Goal: Communication & Community: Answer question/provide support

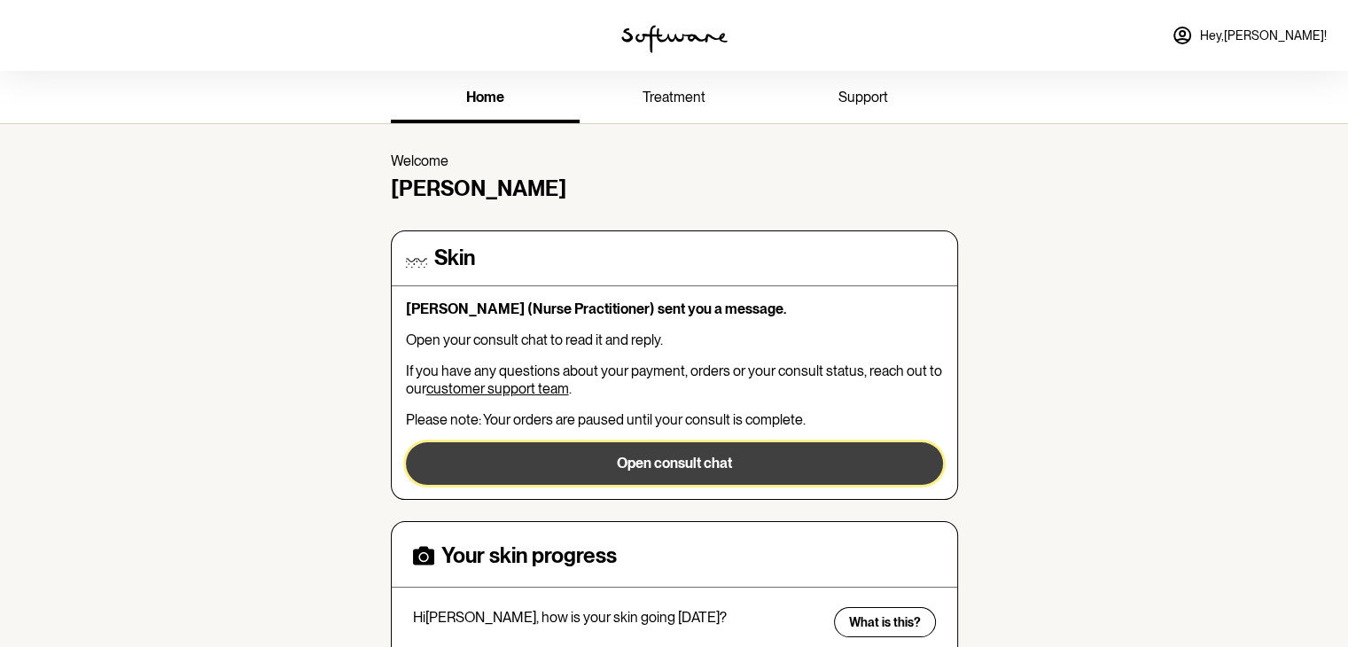
click at [528, 481] on button "Open consult chat" at bounding box center [674, 463] width 537 height 43
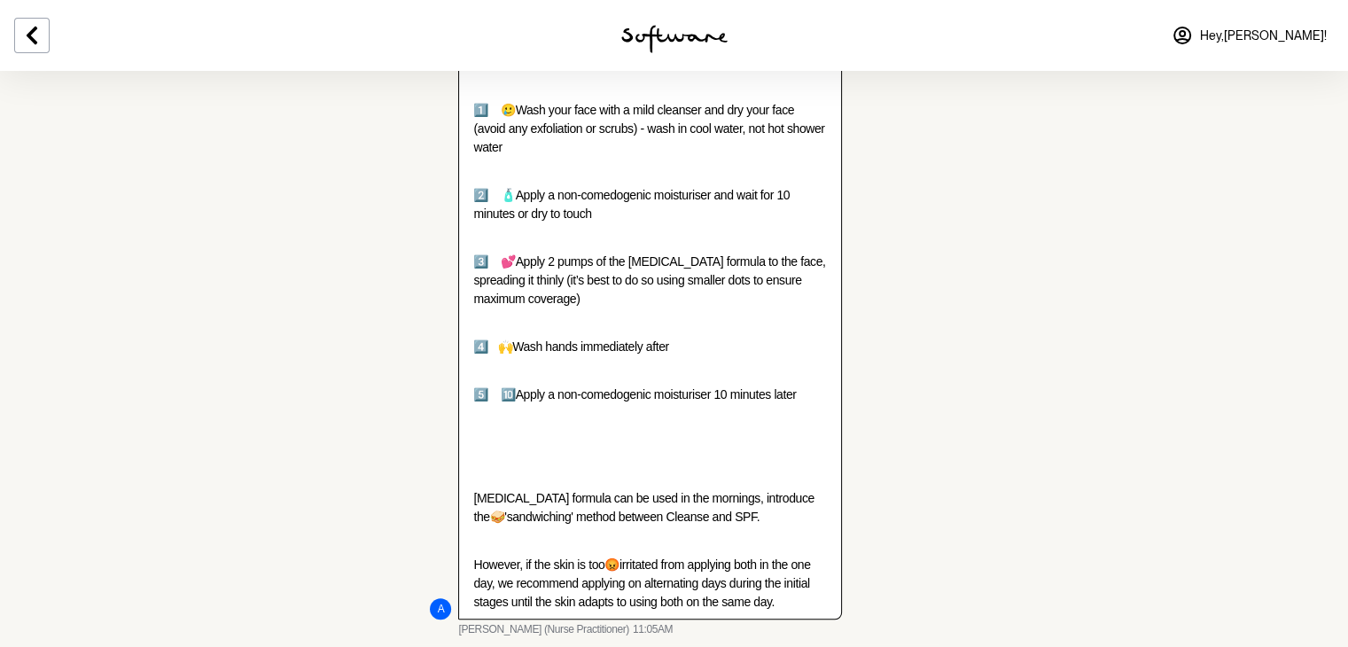
scroll to position [1834, 0]
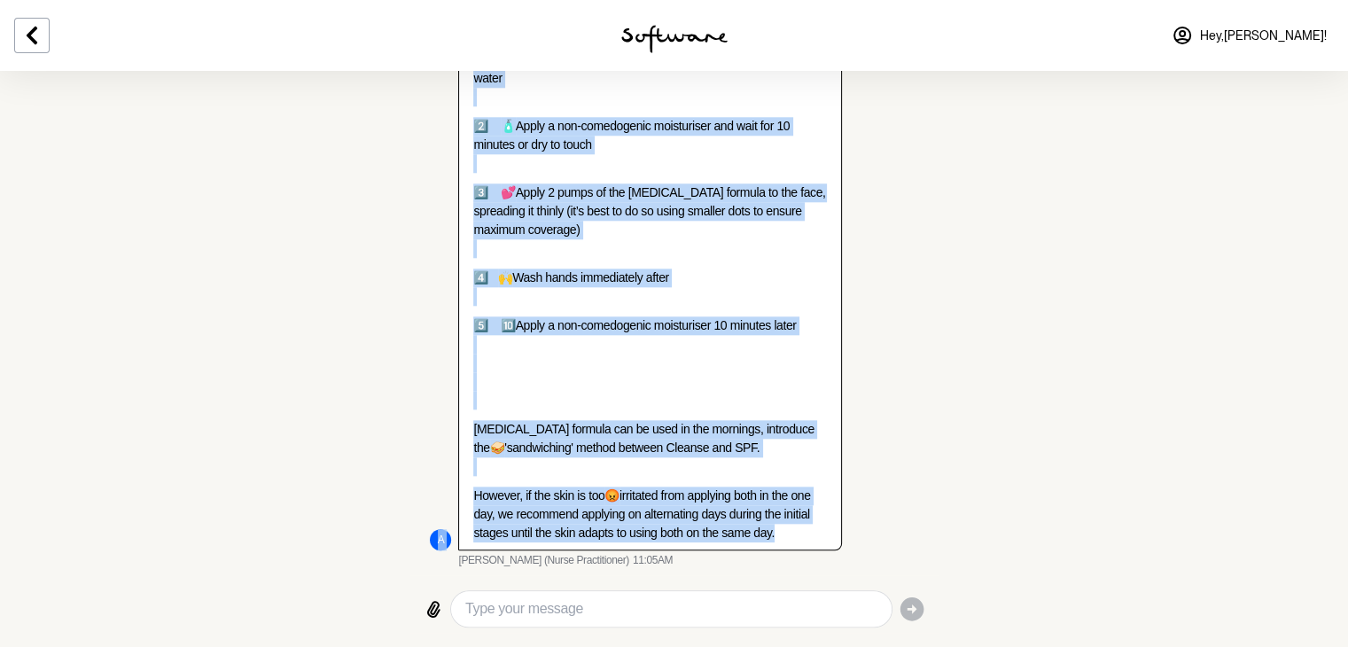
drag, startPoint x: 471, startPoint y: 94, endPoint x: 795, endPoint y: 536, distance: 547.8
copy ul "Lo Ipsumd, Si Amet co Adipi Elitse D ei t Incid Utlaboreetdo magnaaliqu enim ad…"
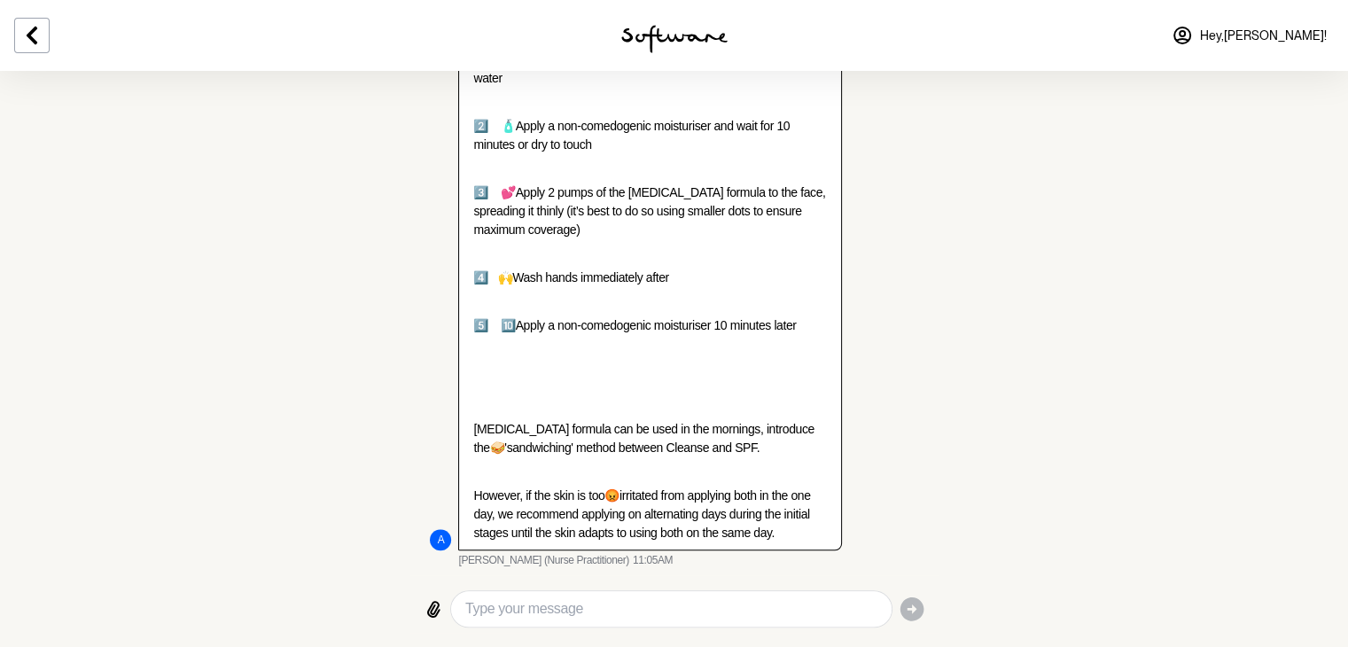
click at [550, 606] on textarea "Type your message" at bounding box center [670, 608] width 411 height 21
paste textarea "Hi [PERSON_NAME], I’m happy to go ahead with the consultation via chat – no nee…"
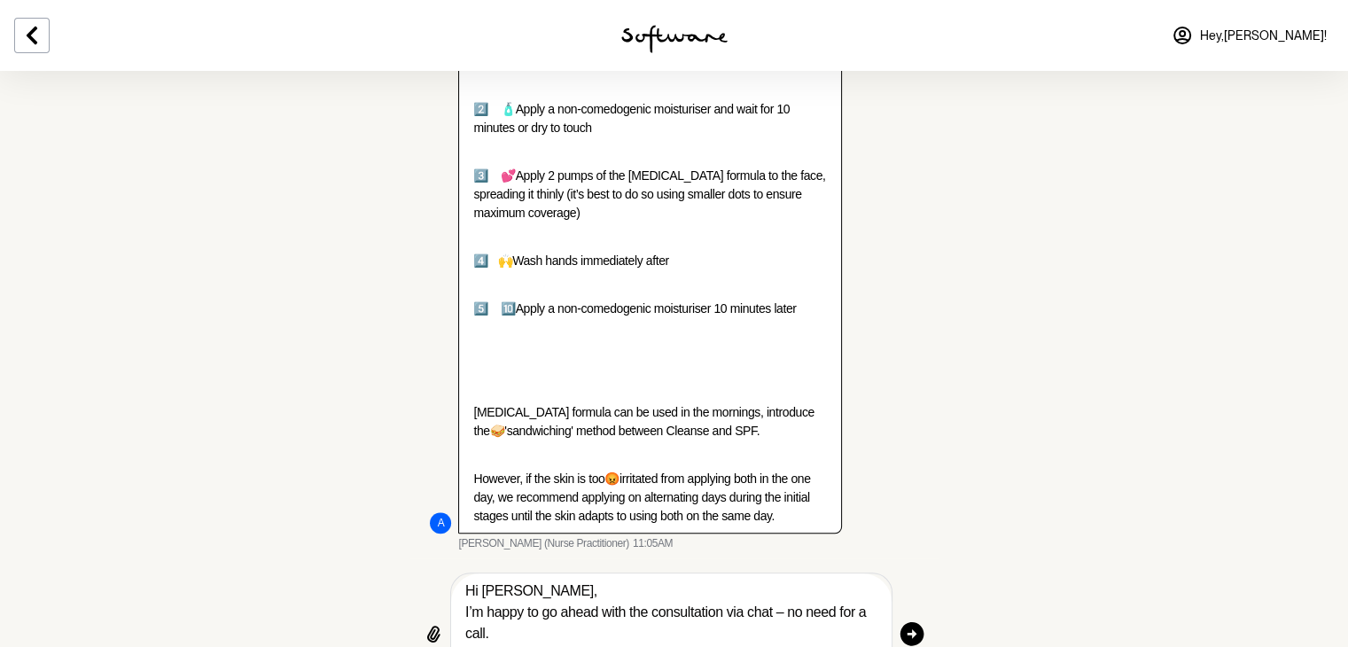
scroll to position [1916, 0]
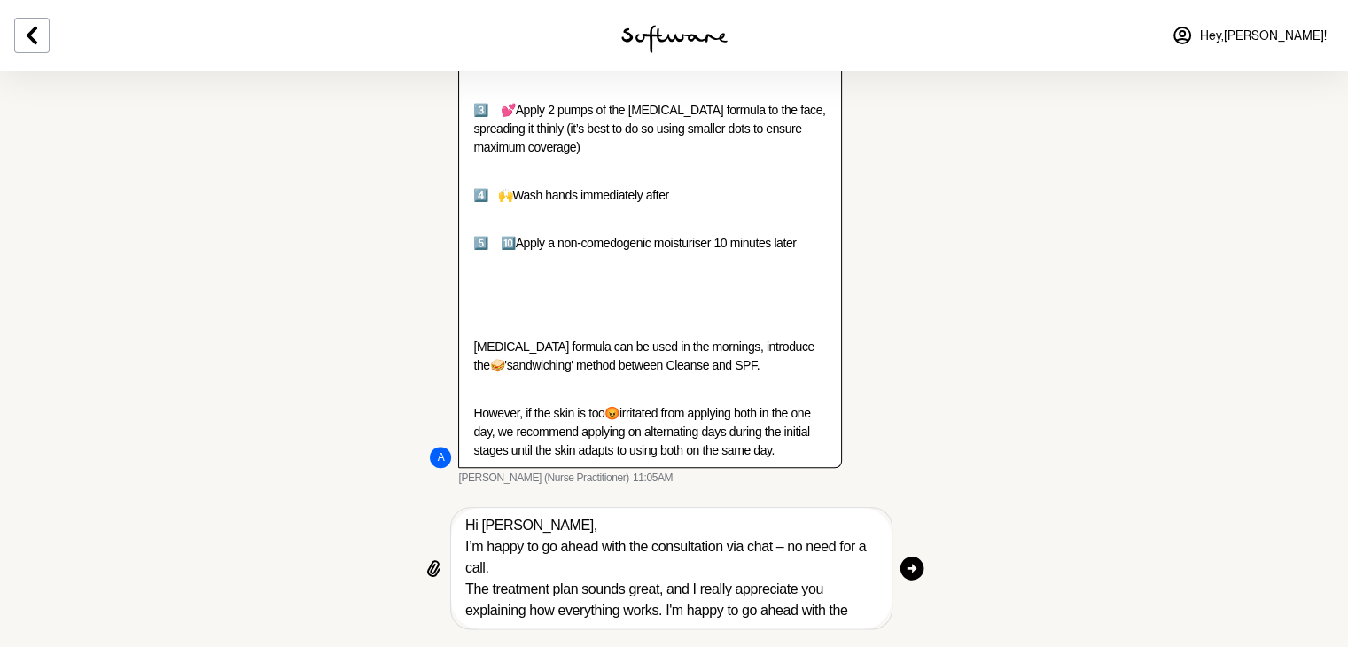
click at [727, 564] on textarea "Hi [PERSON_NAME], I’m happy to go ahead with the consultation via chat – no nee…" at bounding box center [670, 568] width 411 height 106
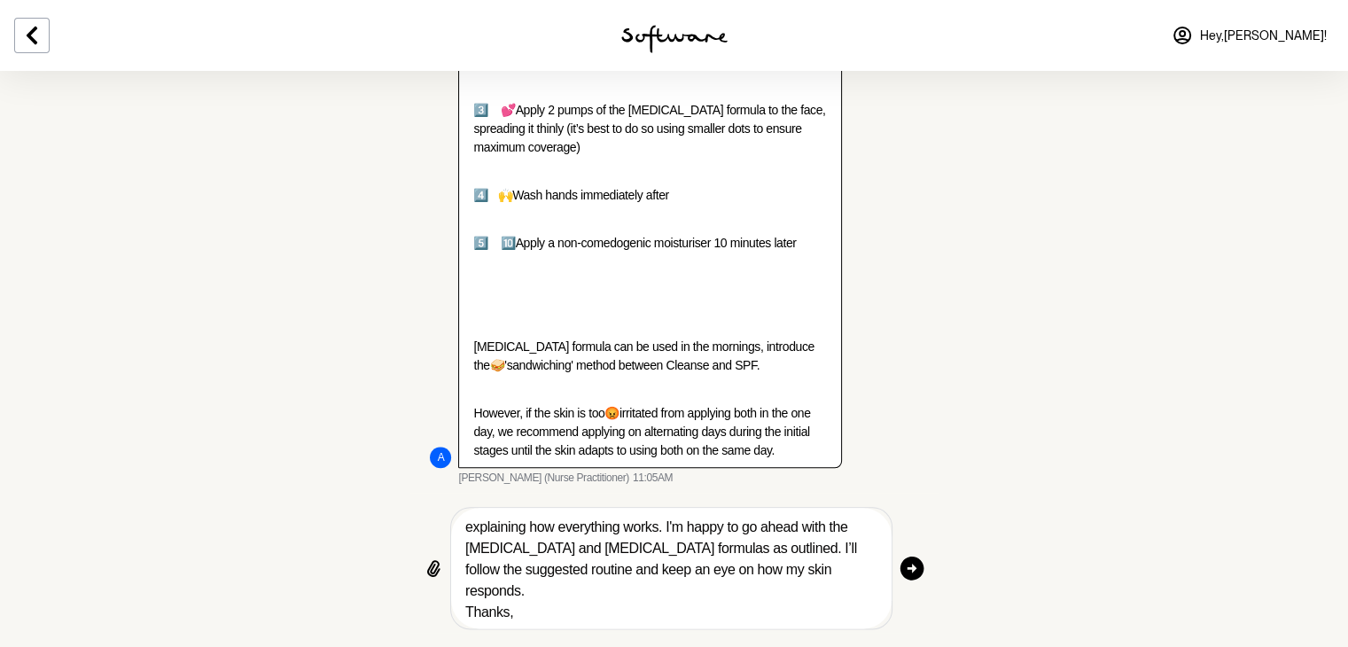
scroll to position [86, 0]
drag, startPoint x: 517, startPoint y: 618, endPoint x: 470, endPoint y: 586, distance: 57.5
click at [470, 586] on textarea "Hi [PERSON_NAME], I’m happy to go ahead with the consultation via chat – no nee…" at bounding box center [670, 568] width 411 height 106
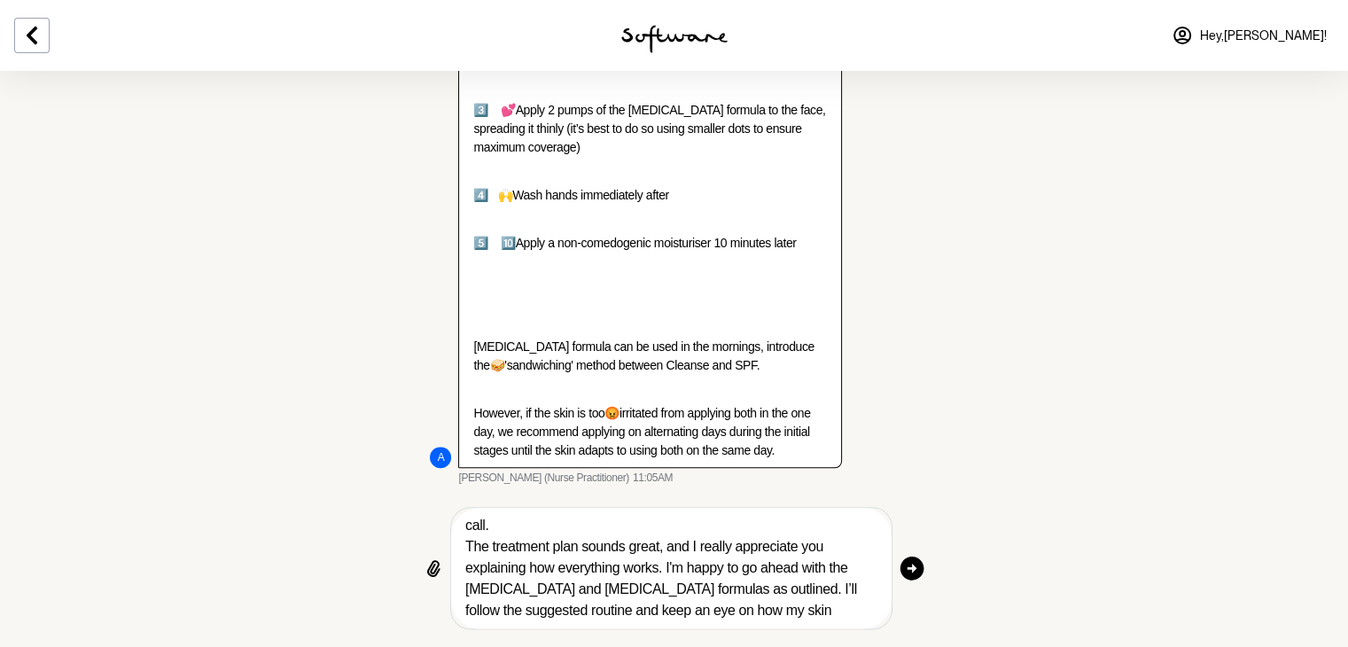
scroll to position [0, 0]
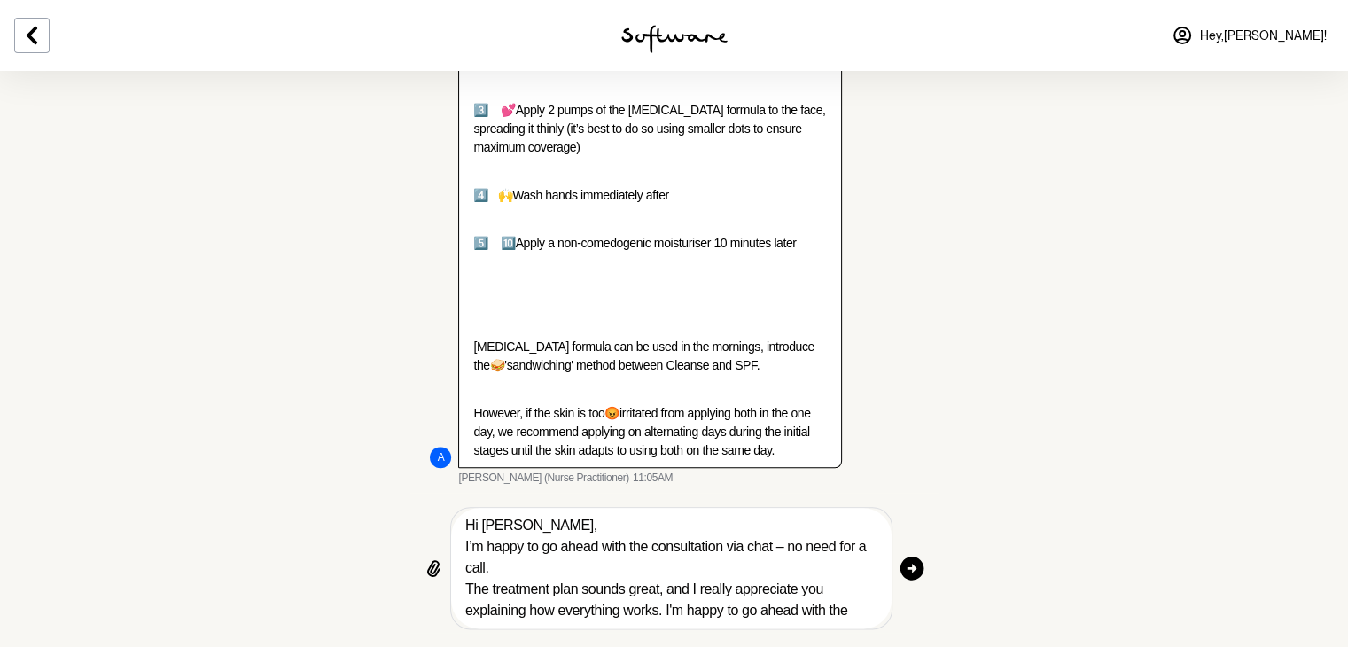
drag, startPoint x: 512, startPoint y: 570, endPoint x: 460, endPoint y: 549, distance: 56.1
click at [460, 549] on div "Hi [PERSON_NAME], I’m happy to go ahead with the consultation via chat – no nee…" at bounding box center [670, 568] width 439 height 120
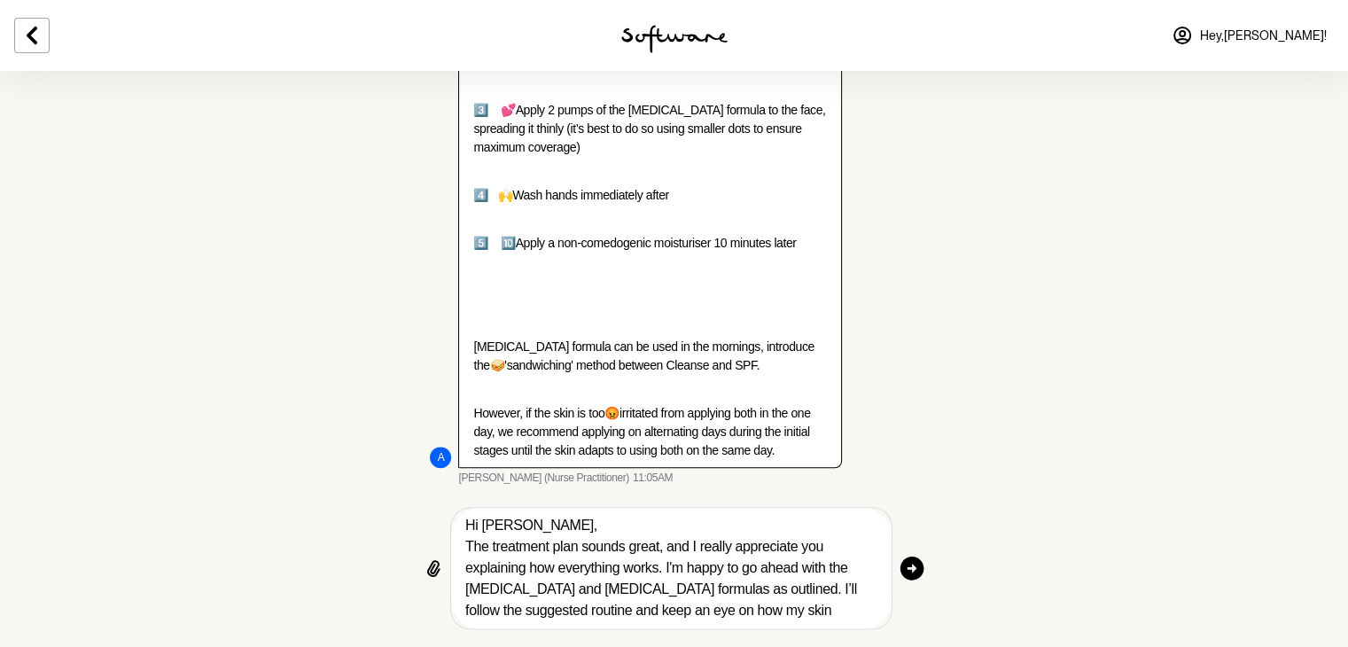
click at [836, 603] on textarea "Hi [PERSON_NAME], The treatment plan sounds great, and I really appreciate you …" at bounding box center [670, 568] width 411 height 106
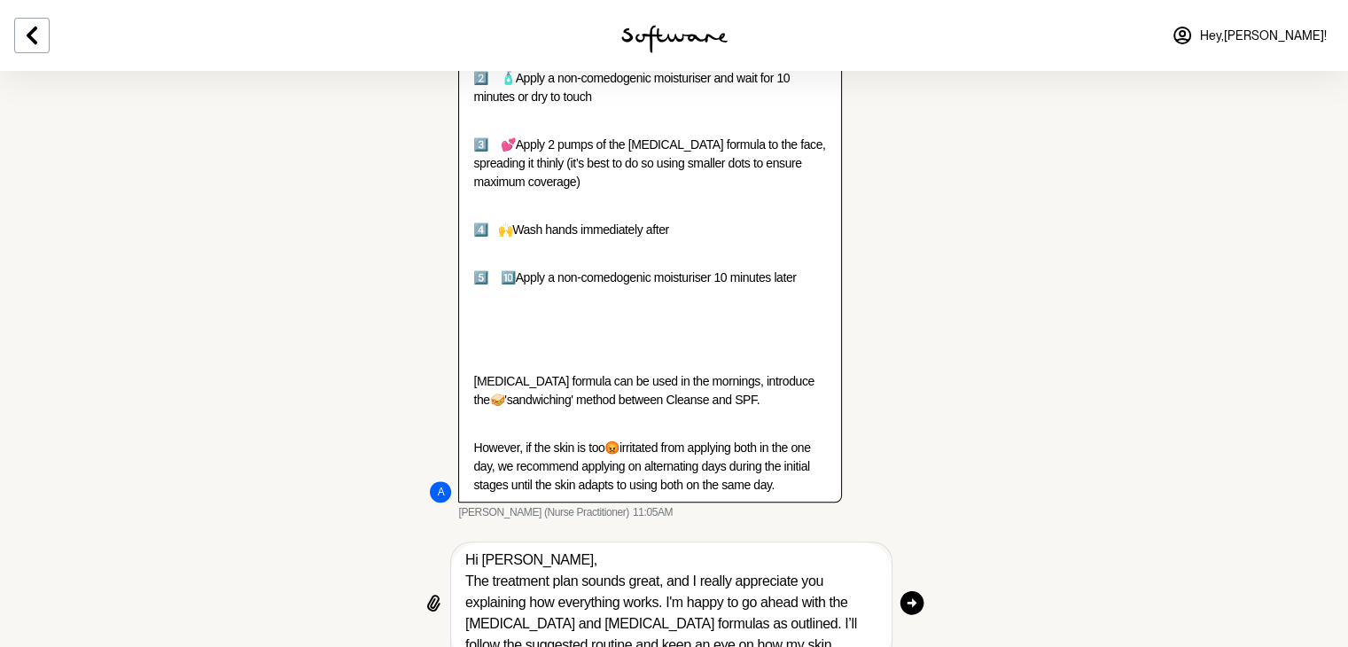
scroll to position [1916, 0]
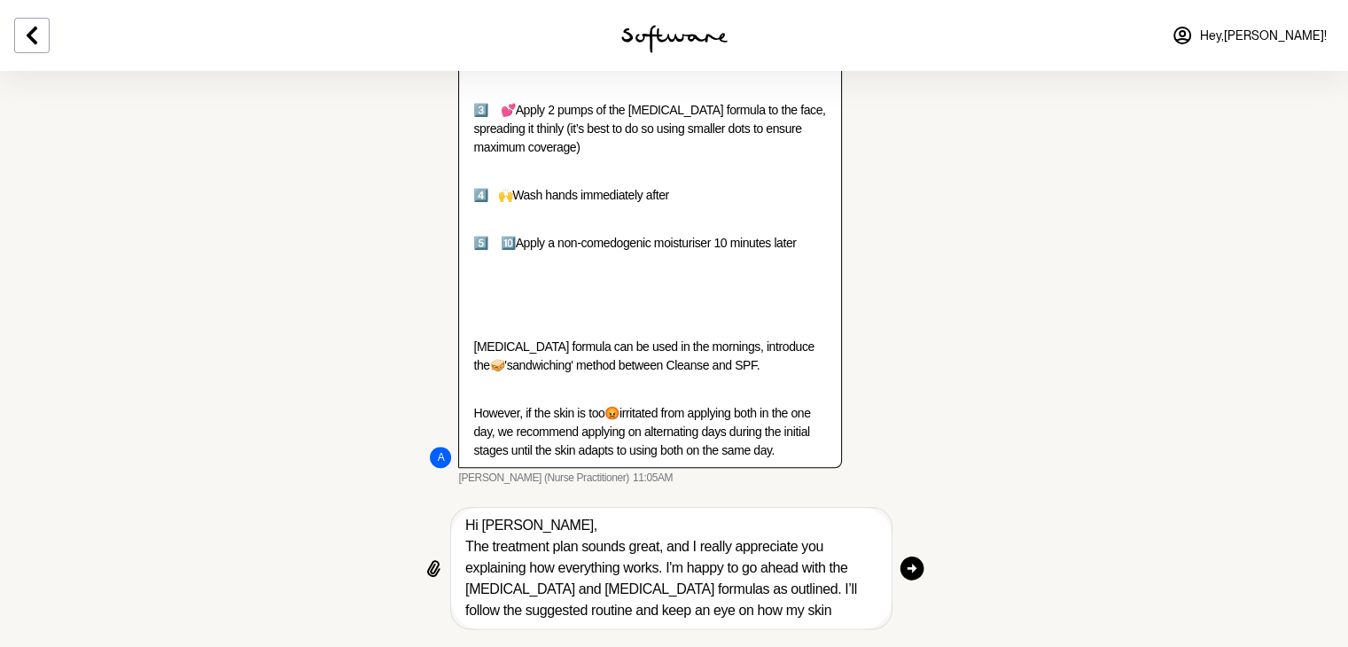
type textarea "Hi [PERSON_NAME], The treatment plan sounds great, and I really appreciate you …"
click at [911, 571] on icon "button" at bounding box center [912, 568] width 24 height 24
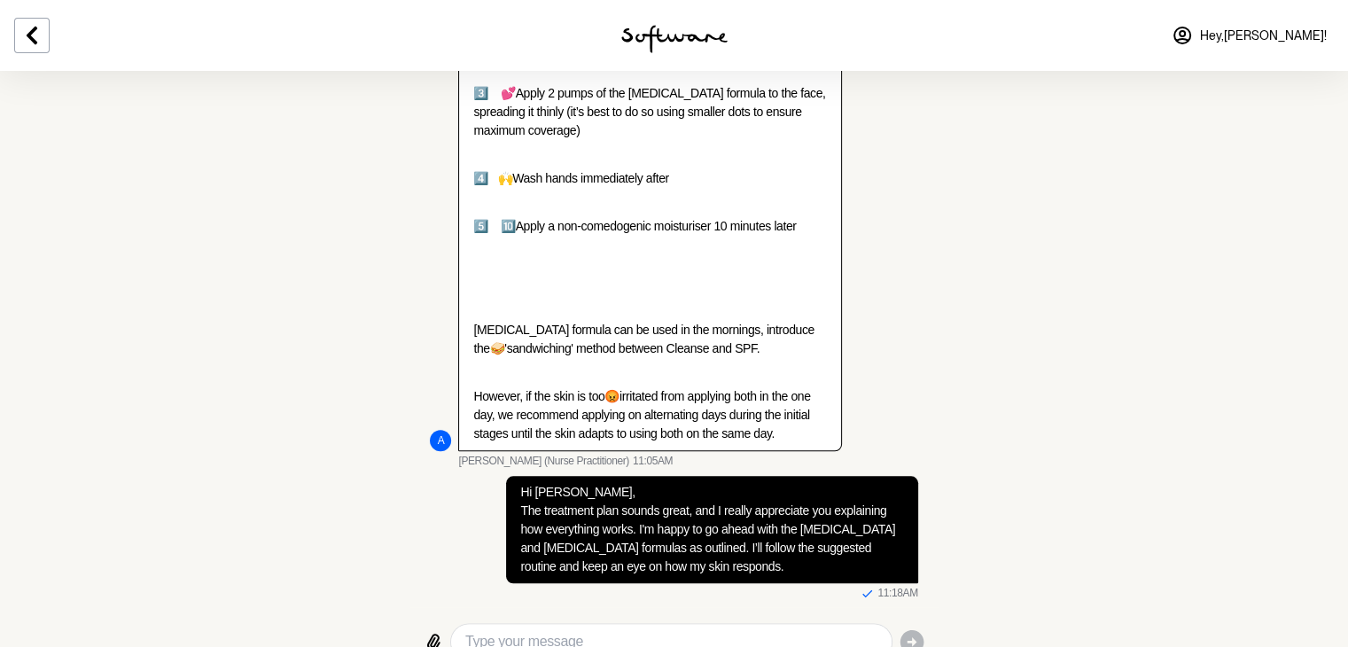
scroll to position [1966, 0]
